Goal: Transaction & Acquisition: Purchase product/service

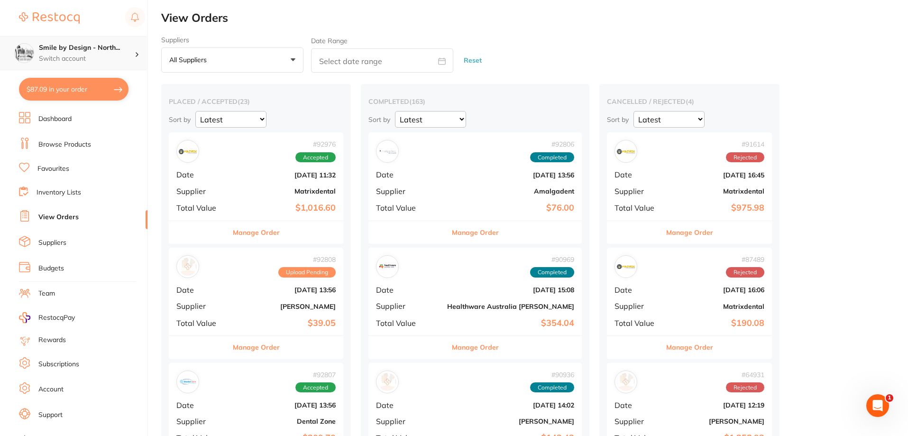
click at [86, 60] on p "Switch account" at bounding box center [87, 58] width 96 height 9
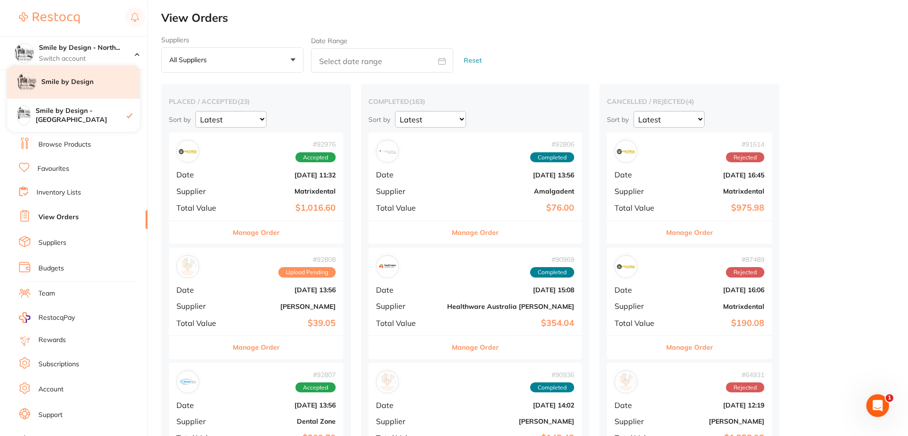
click at [94, 88] on div "Smile by Design" at bounding box center [73, 81] width 133 height 33
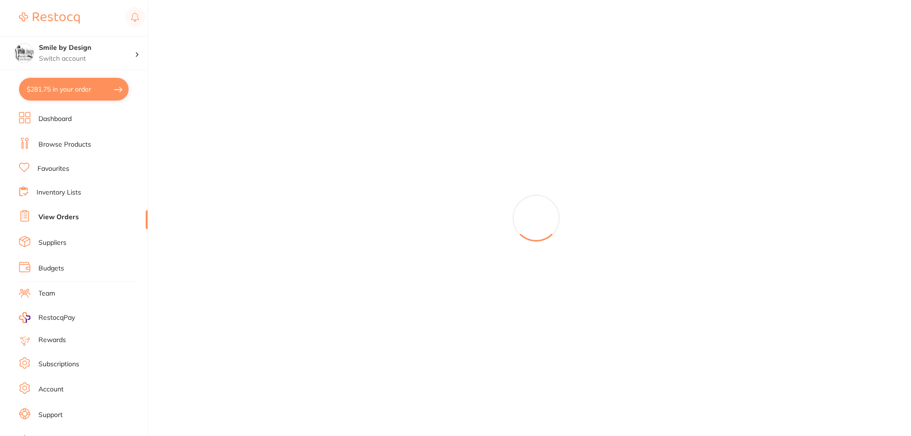
click at [72, 90] on button "$281.75 in your order" at bounding box center [74, 89] width 110 height 23
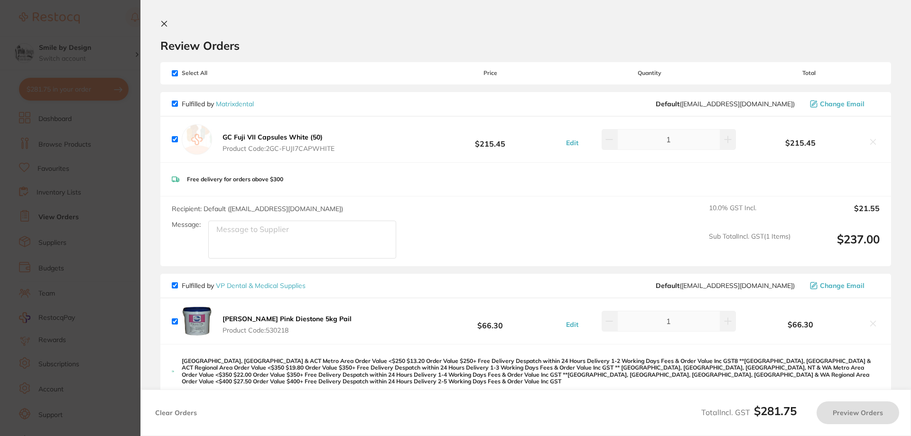
checkbox input "true"
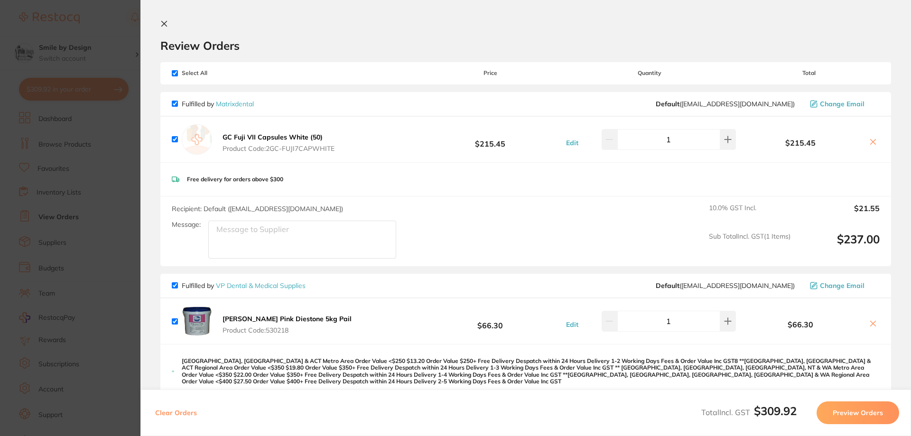
click at [161, 22] on icon at bounding box center [164, 24] width 8 height 8
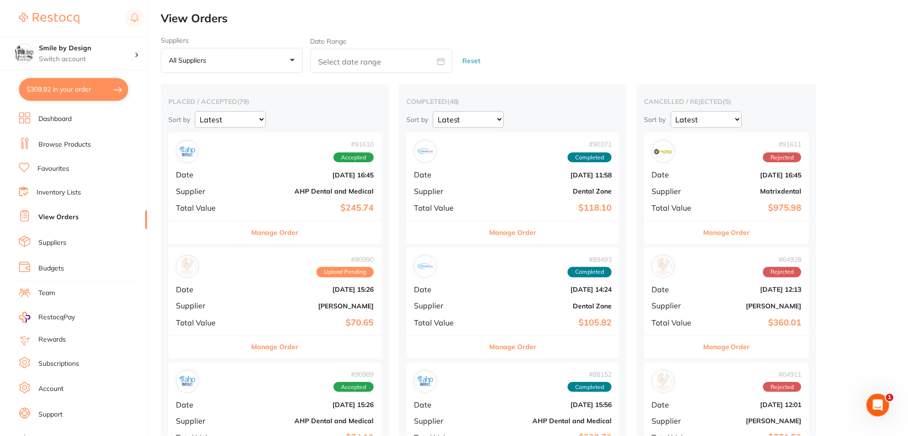
scroll to position [1, 0]
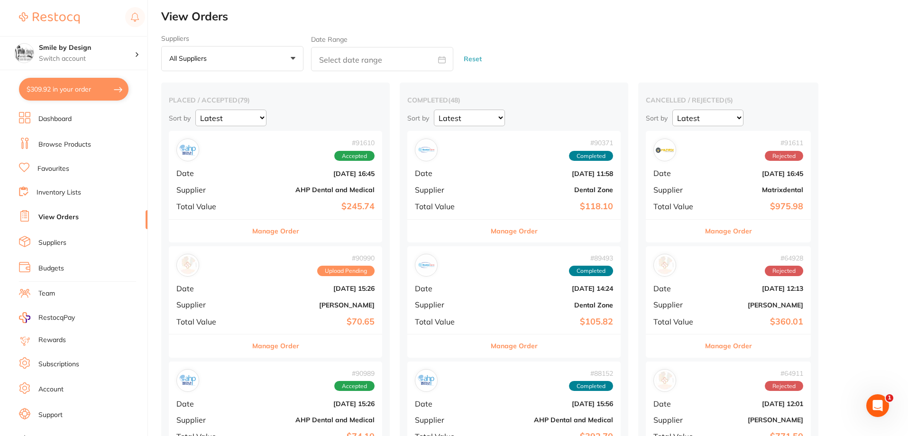
click at [63, 150] on li "Browse Products" at bounding box center [83, 145] width 129 height 14
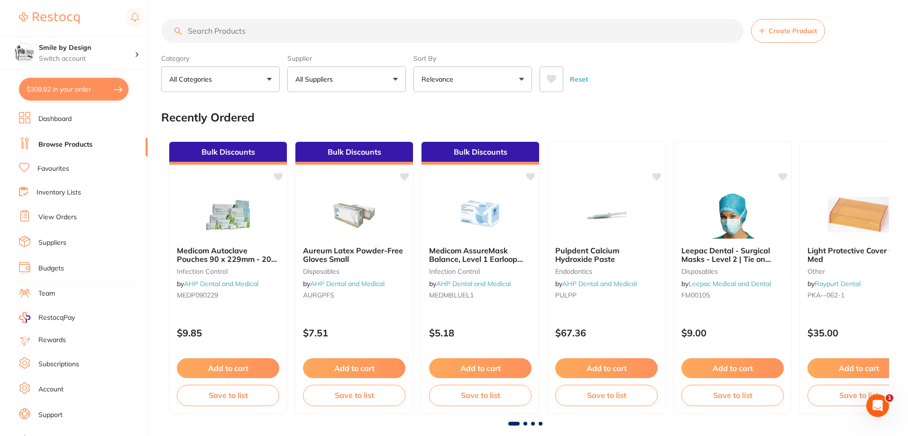
click at [322, 21] on input "search" at bounding box center [452, 31] width 582 height 24
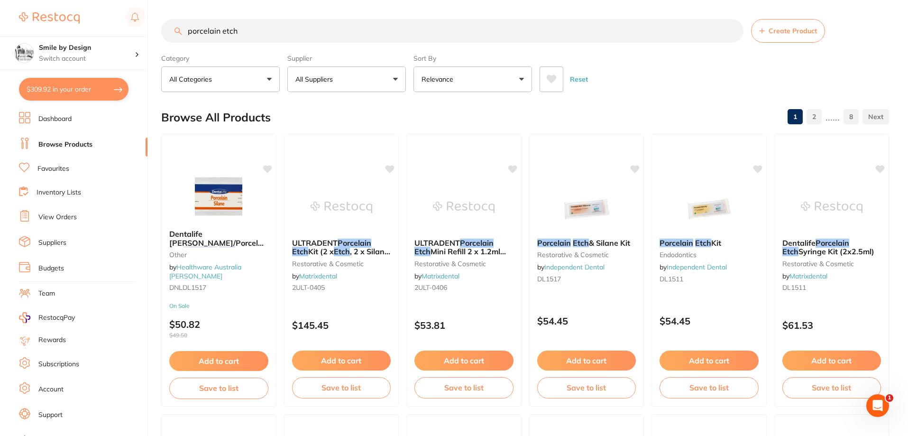
click at [217, 247] on em "Porcelain" at bounding box center [201, 251] width 34 height 9
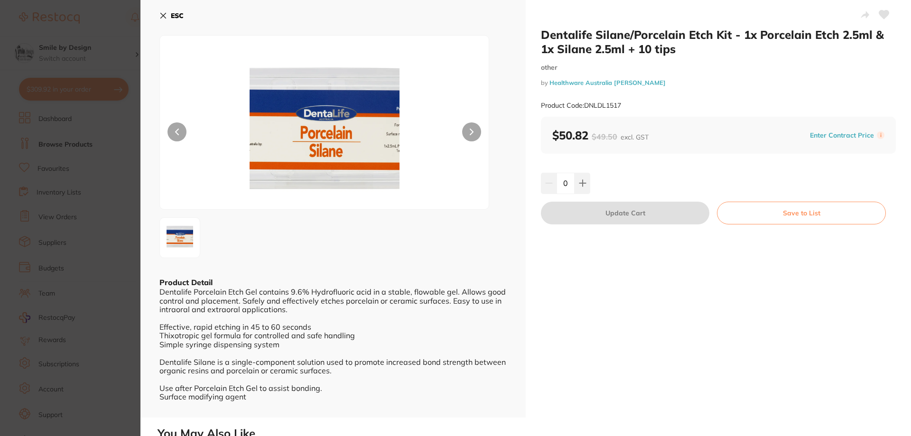
click at [164, 16] on icon at bounding box center [163, 15] width 5 height 5
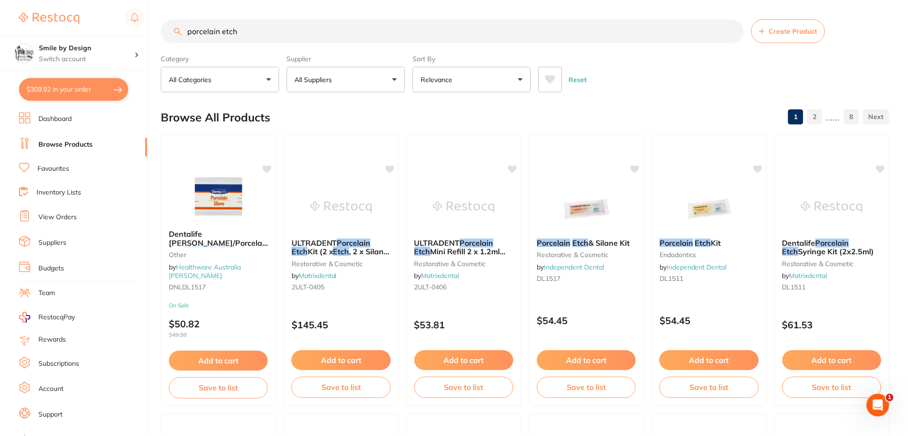
scroll to position [1, 0]
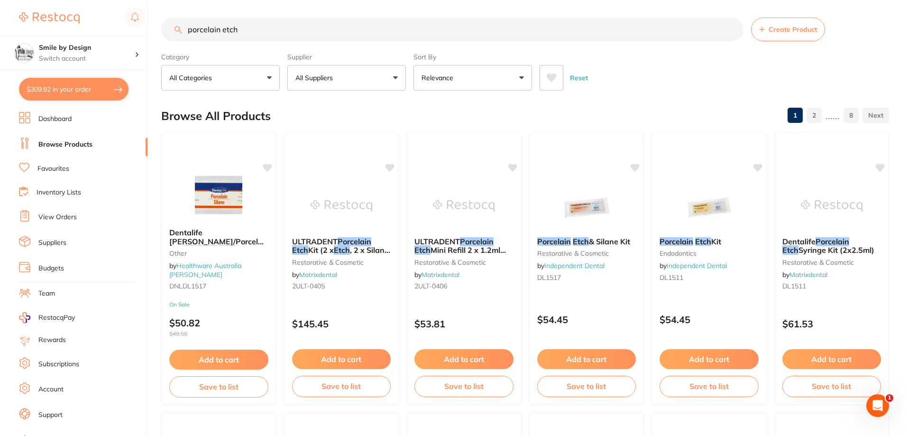
drag, startPoint x: 237, startPoint y: 28, endPoint x: 159, endPoint y: 28, distance: 77.8
click at [159, 28] on div "$309.92 Smile by Design Switch account Smile by Design Smile by Design - North …" at bounding box center [454, 217] width 908 height 436
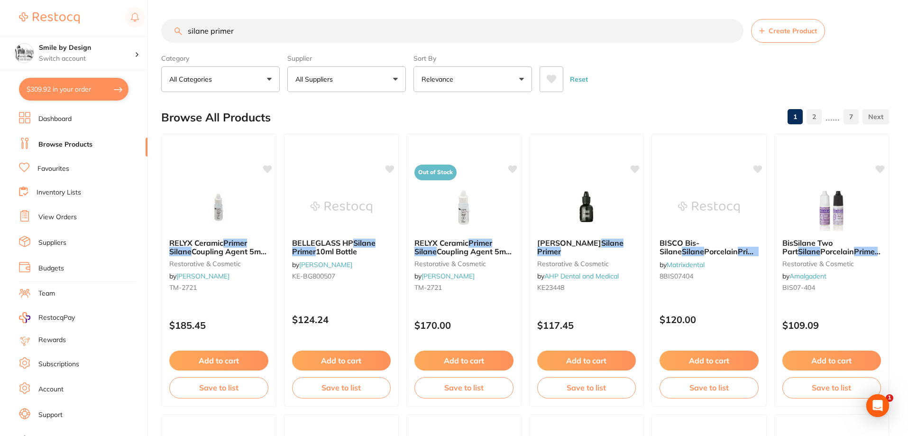
scroll to position [0, 0]
type input "s"
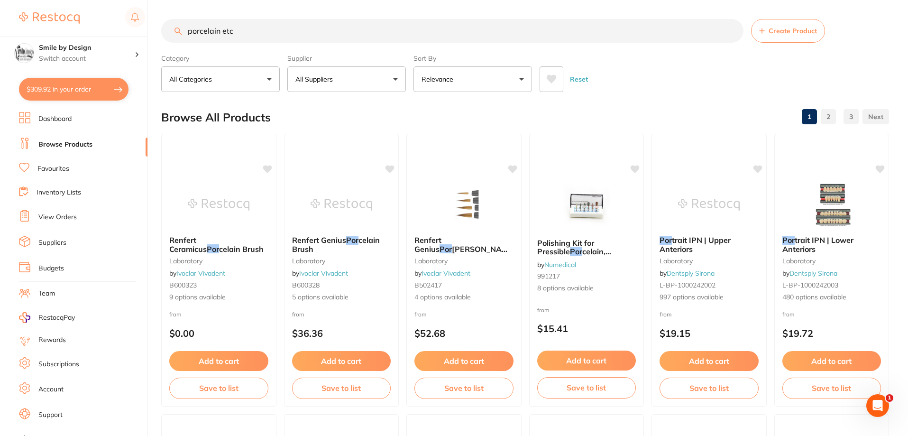
type input "porcelain etch"
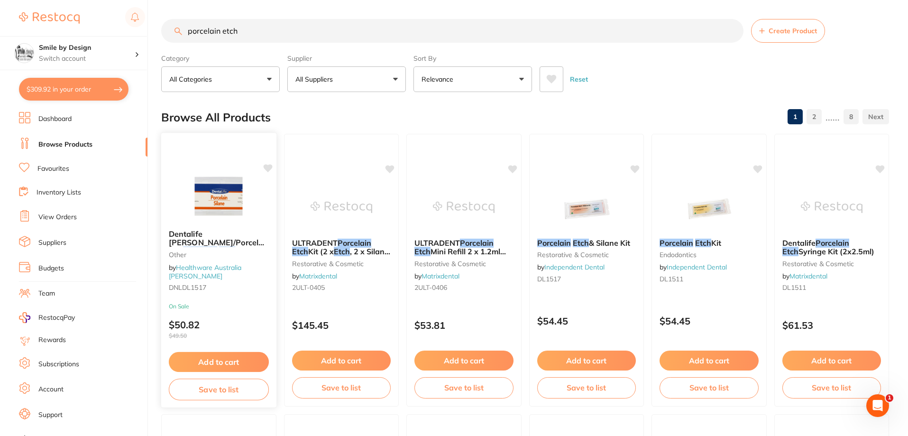
click at [229, 238] on span "Dentalife Silane/Porcelain" at bounding box center [219, 238] width 101 height 18
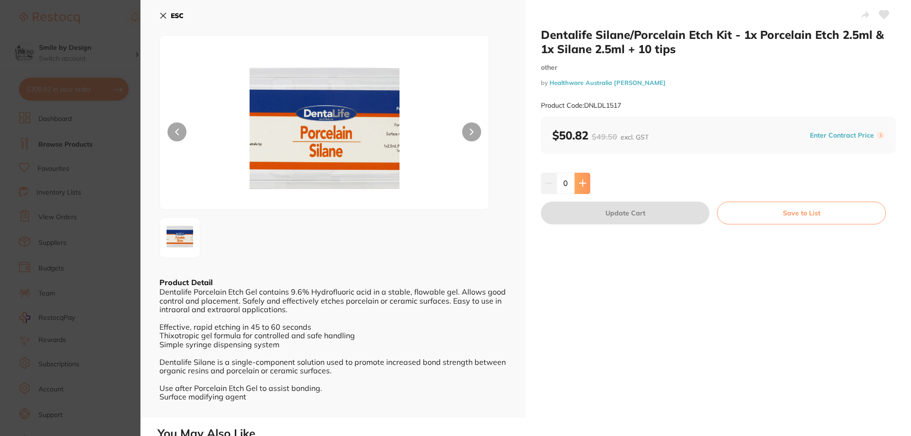
click at [583, 185] on icon at bounding box center [583, 183] width 8 height 8
type input "1"
click at [630, 219] on button "Update Cart" at bounding box center [625, 213] width 168 height 23
checkbox input "false"
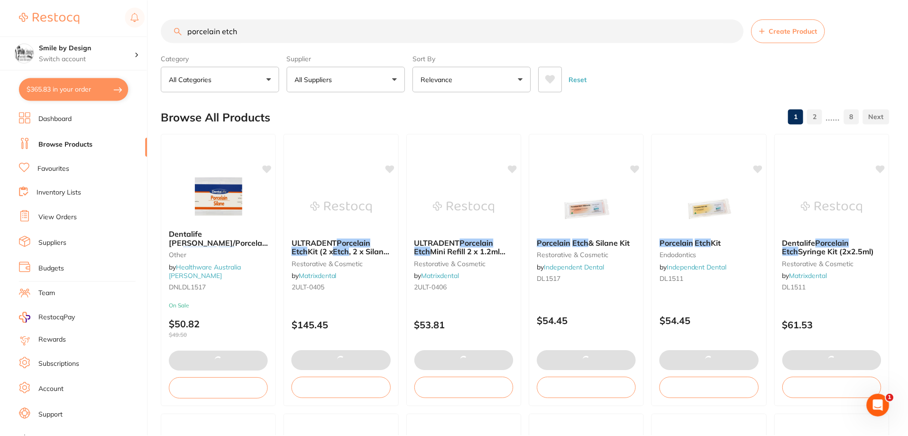
scroll to position [3, 0]
